Goal: Book appointment/travel/reservation

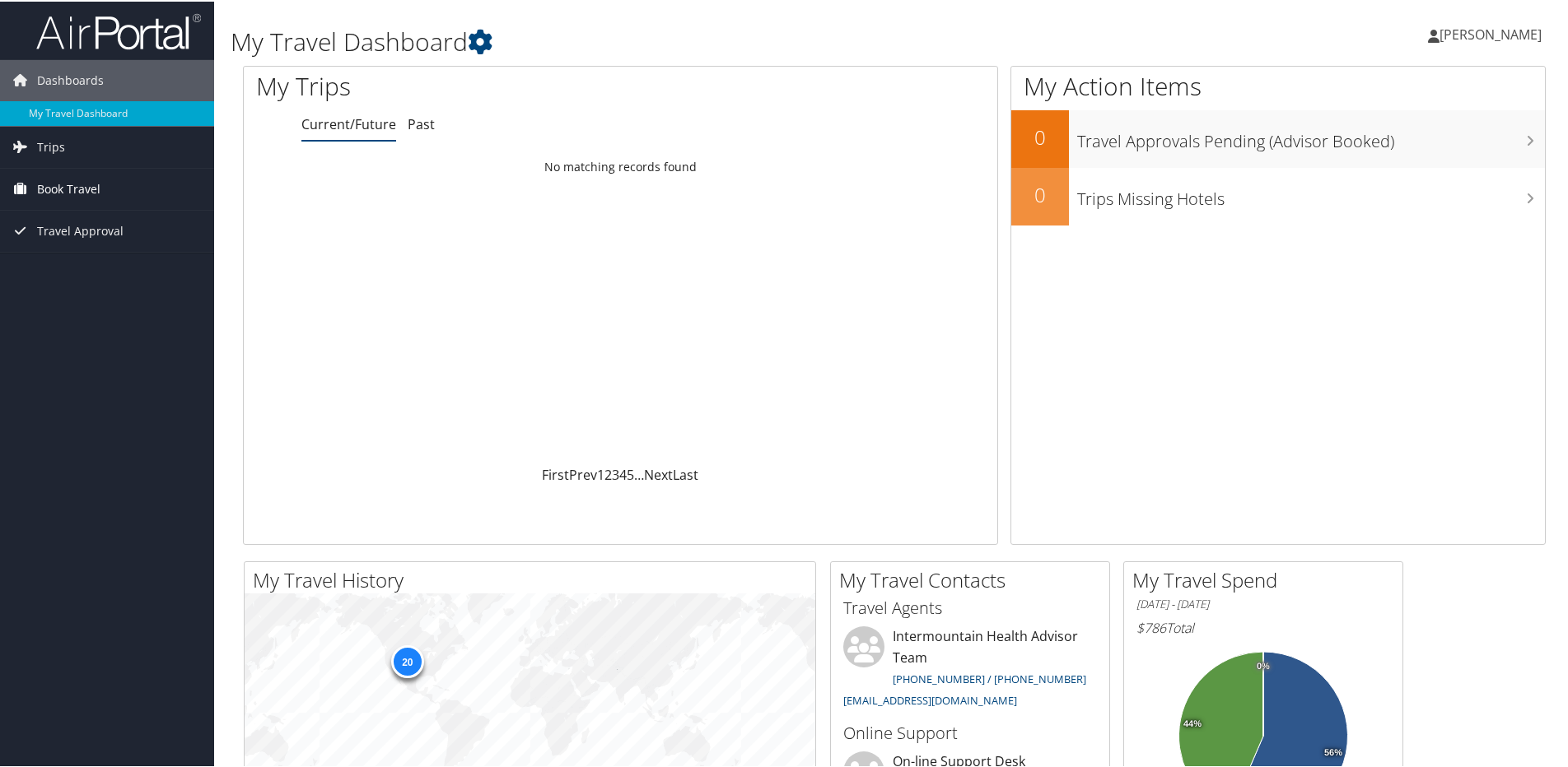
click at [65, 187] on span "Book Travel" at bounding box center [69, 187] width 63 height 41
click at [73, 222] on link "Agent Booking Request" at bounding box center [107, 220] width 214 height 24
click at [76, 174] on span "Book Travel" at bounding box center [69, 187] width 63 height 41
click at [87, 271] on link "Book/Manage Online Trips" at bounding box center [107, 269] width 214 height 24
